Goal: Information Seeking & Learning: Learn about a topic

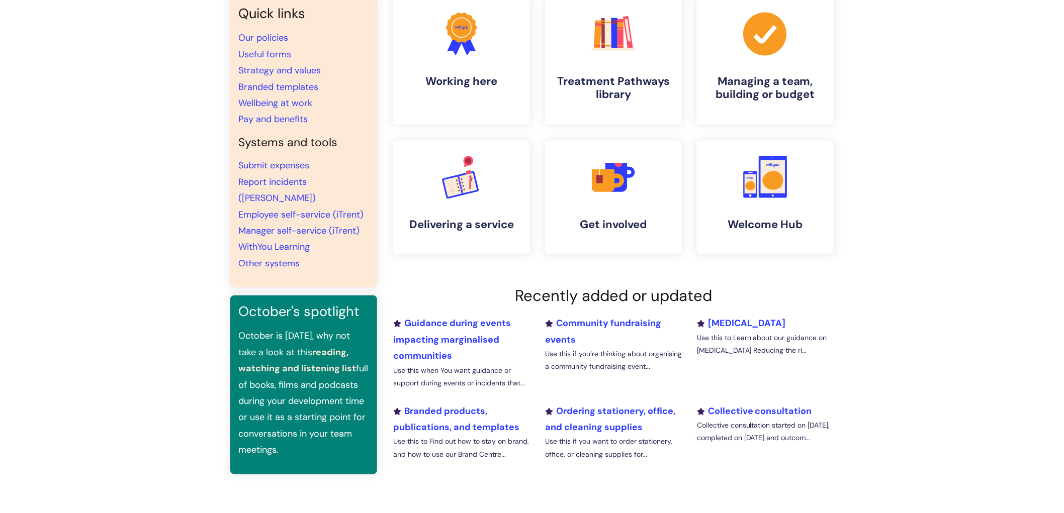
scroll to position [279, 0]
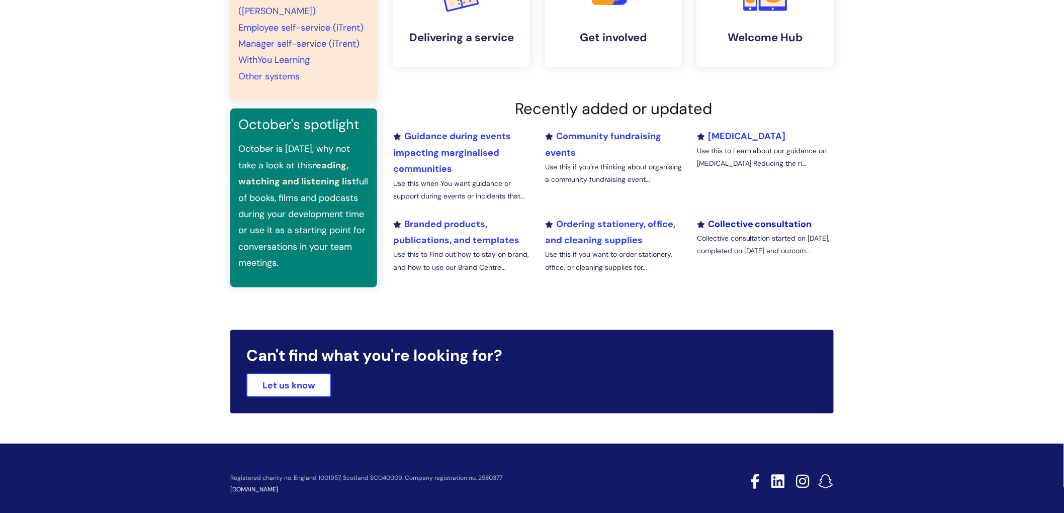
click at [769, 224] on link "Collective consultation" at bounding box center [754, 224] width 115 height 12
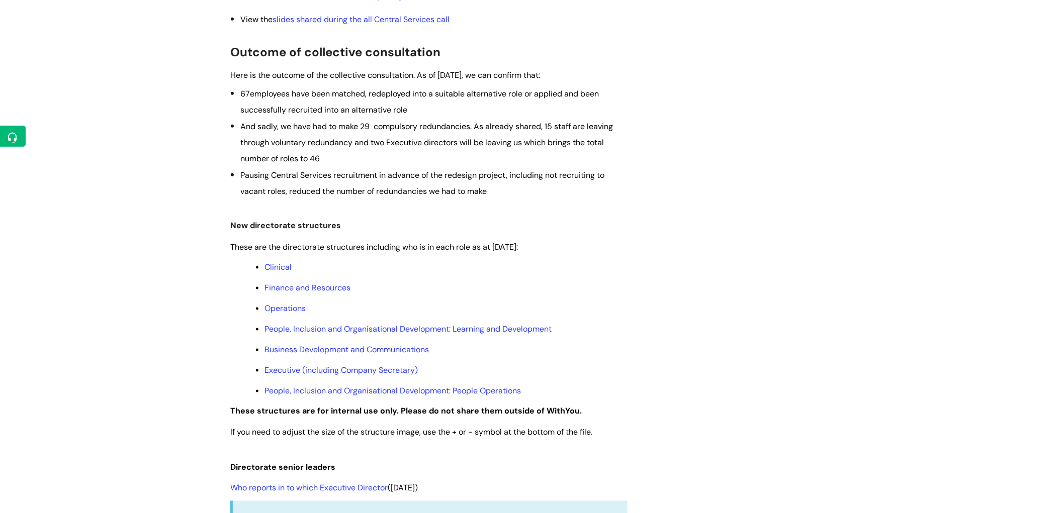
scroll to position [335, 0]
